Goal: Submit feedback/report problem

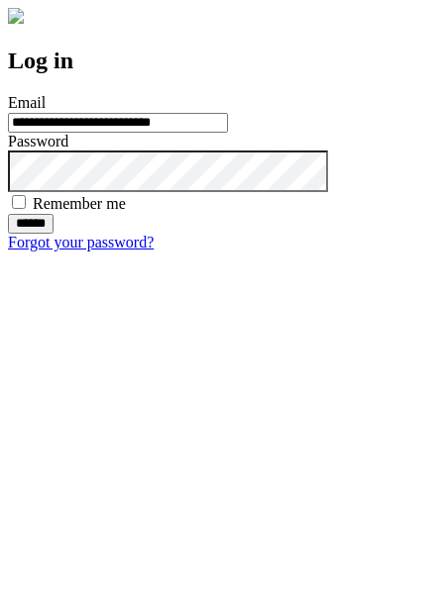
click at [53, 234] on input "******" at bounding box center [31, 224] width 46 height 20
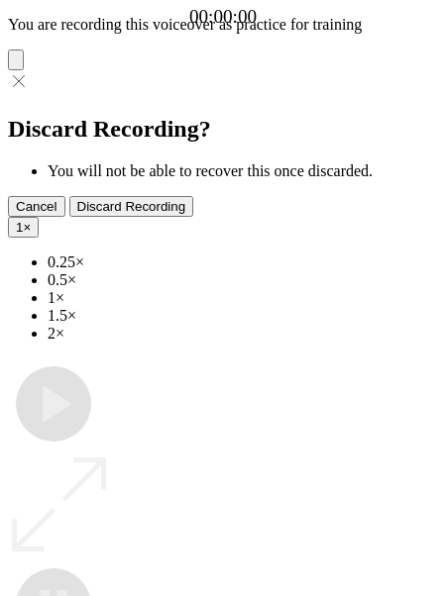
type input "**********"
